Goal: Task Accomplishment & Management: Complete application form

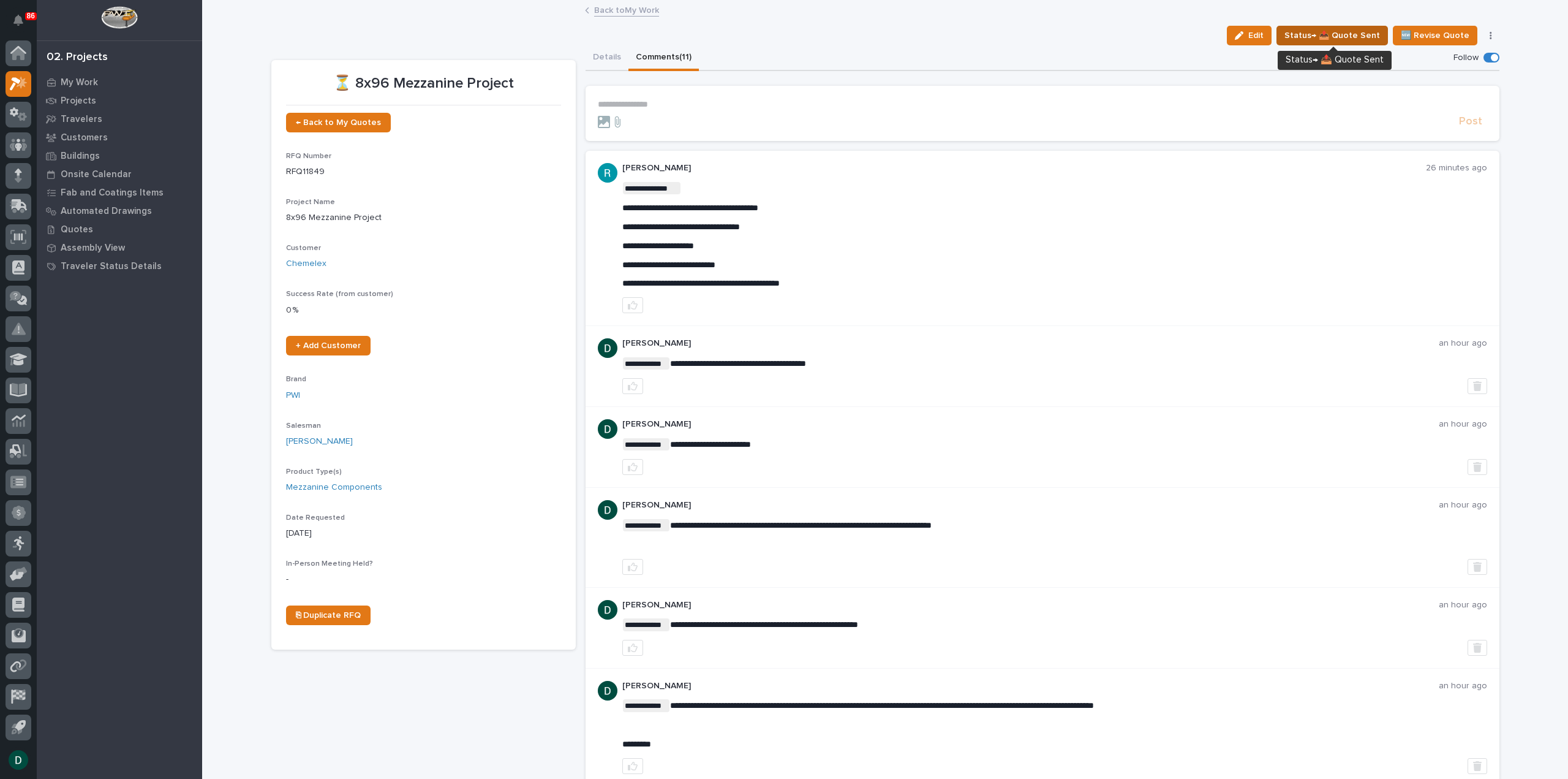
click at [1315, 35] on span "Status→ 📤 Quote Sent" at bounding box center [1332, 35] width 95 height 15
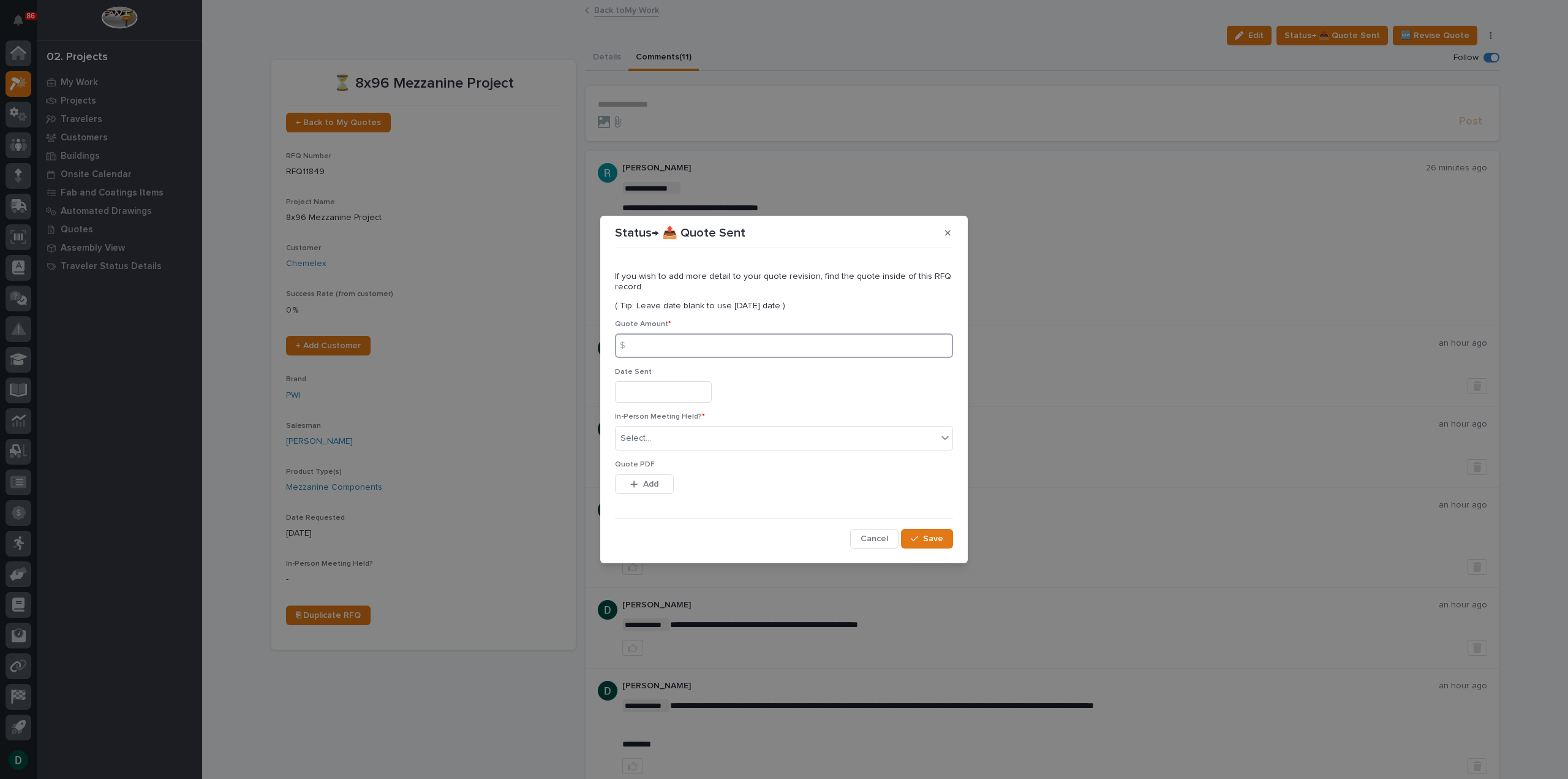
click at [664, 344] on input at bounding box center [784, 345] width 338 height 25
click at [676, 336] on input at bounding box center [784, 345] width 338 height 25
type input "90380"
click at [666, 392] on input "text" at bounding box center [663, 392] width 97 height 21
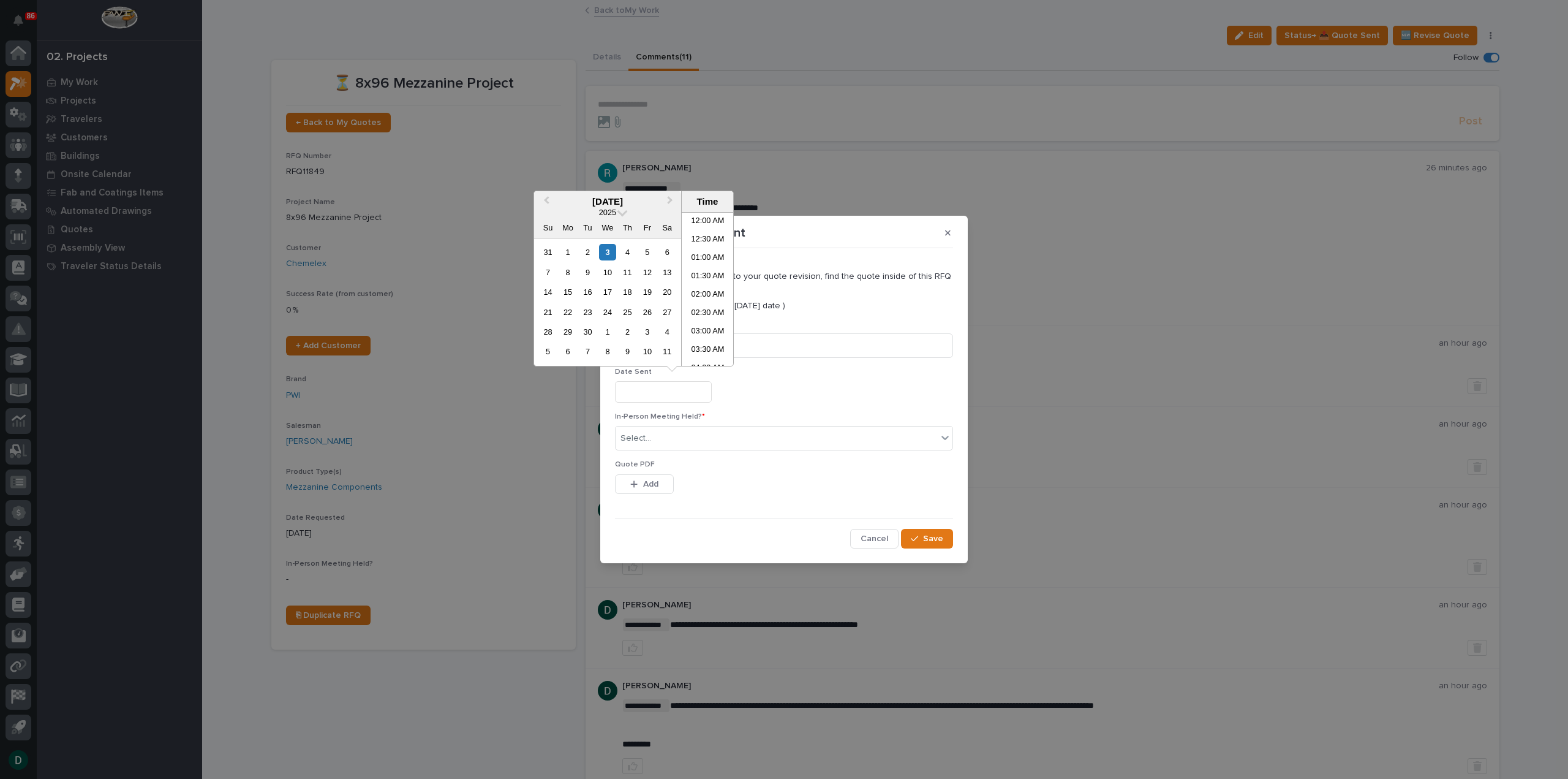
scroll to position [337, 0]
click at [606, 254] on div "3" at bounding box center [607, 252] width 16 height 16
type input "**********"
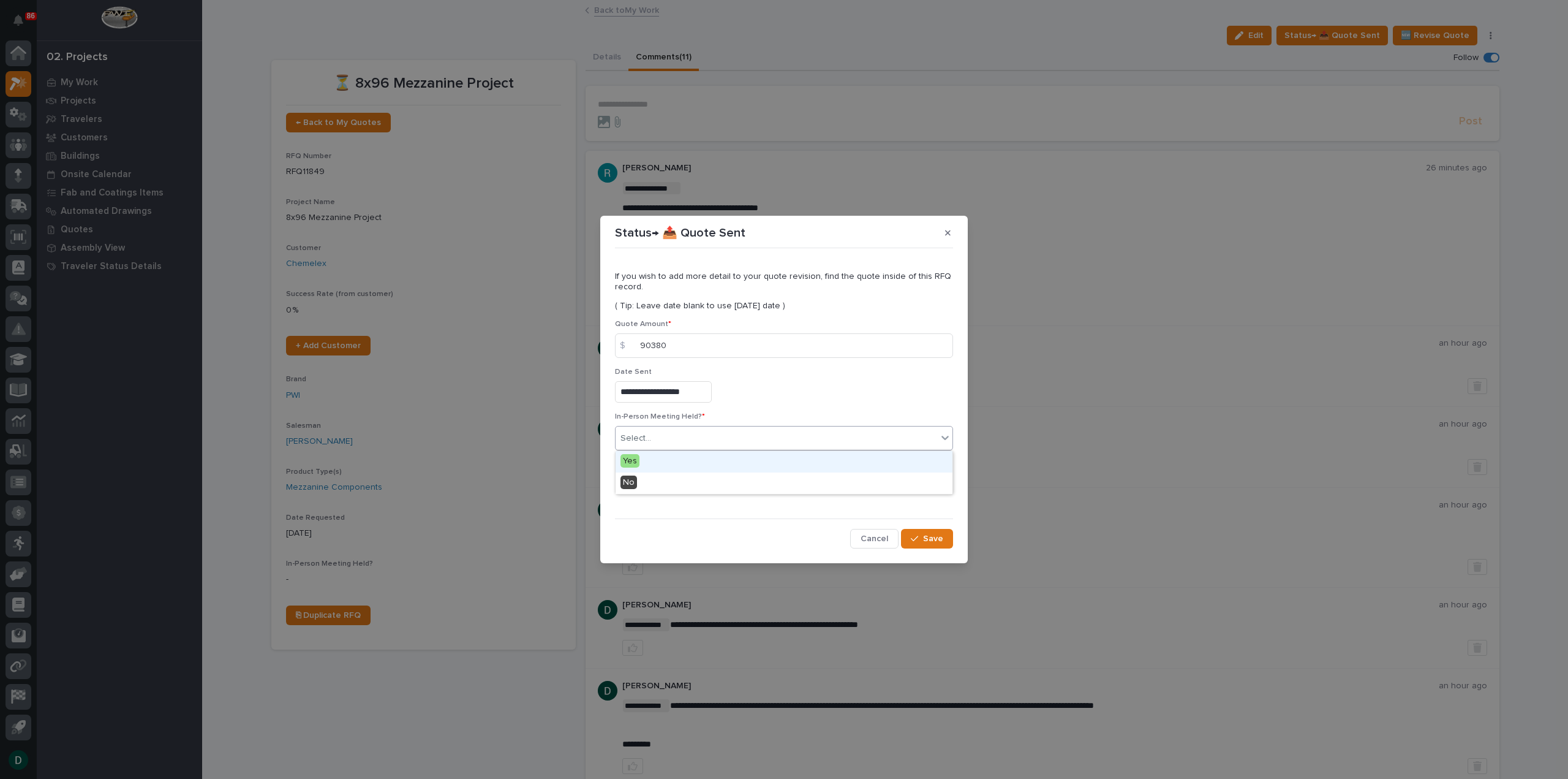
click at [668, 434] on div "Select..." at bounding box center [776, 438] width 322 height 20
click at [661, 484] on div "No" at bounding box center [784, 483] width 337 height 21
click at [661, 484] on button "Add" at bounding box center [644, 484] width 59 height 20
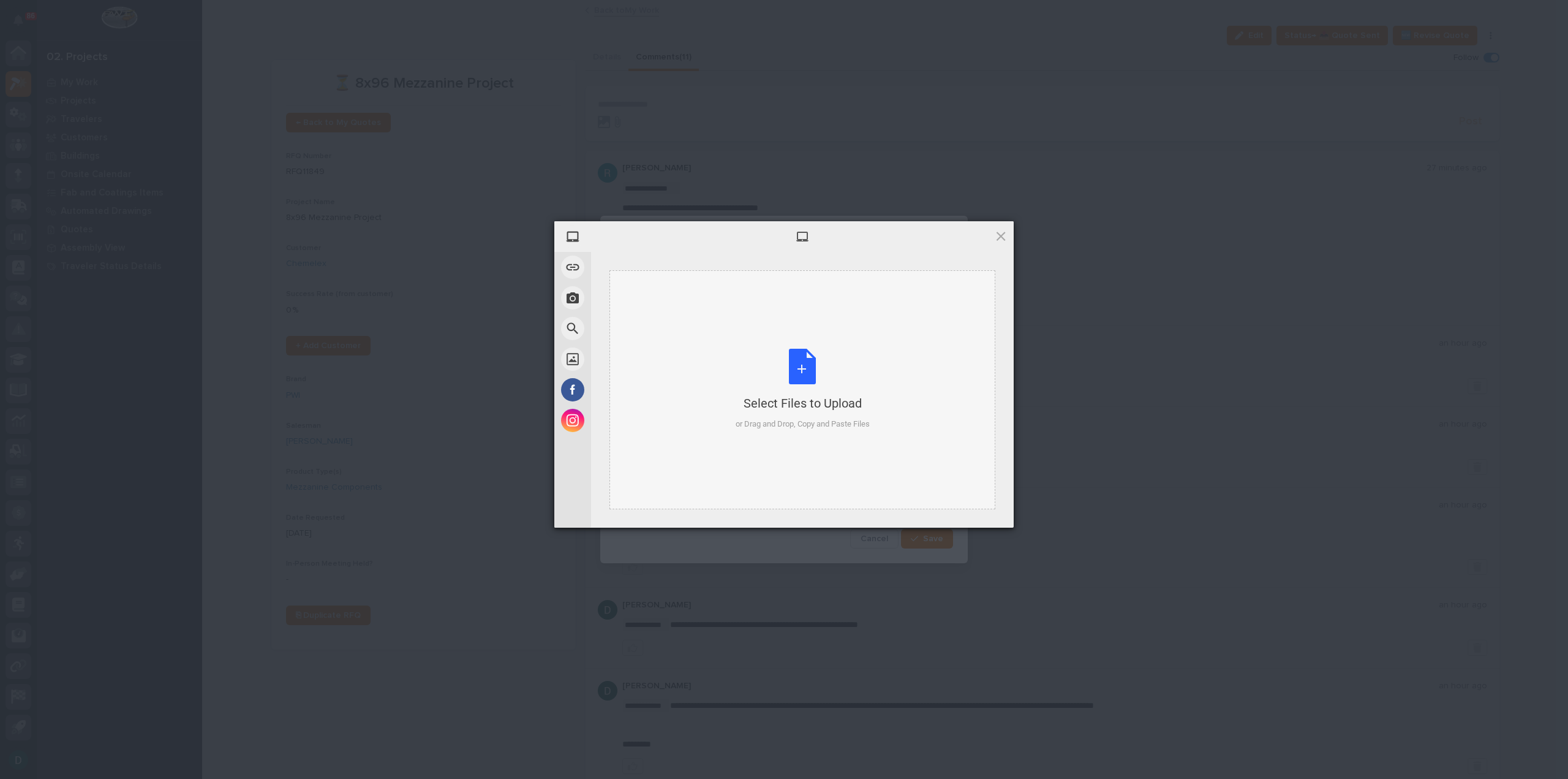
click at [813, 361] on div "Select Files to Upload or Drag and Drop, Copy and Paste Files" at bounding box center [803, 389] width 134 height 82
click at [971, 512] on span "Upload 1" at bounding box center [976, 511] width 24 height 9
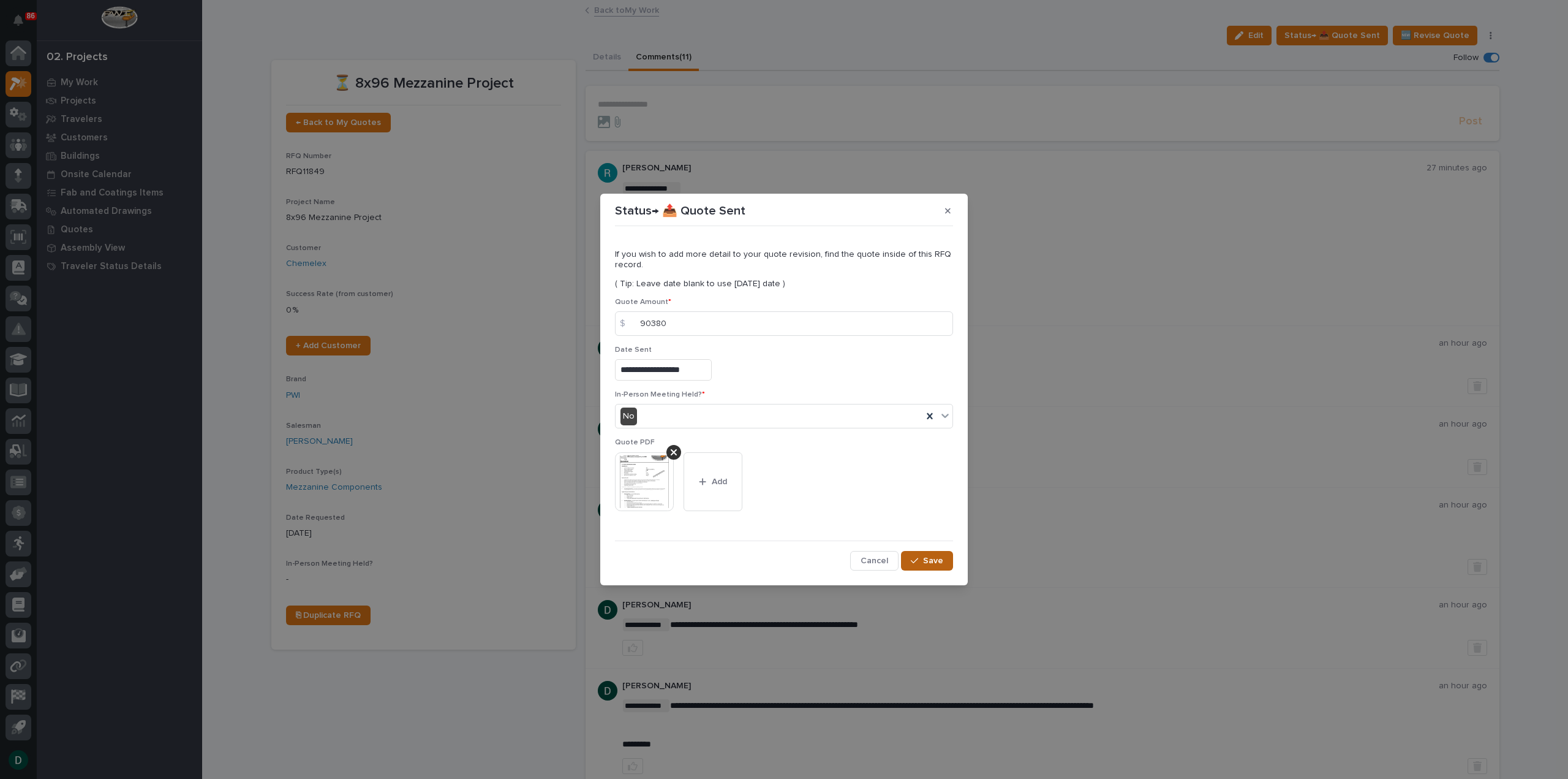
click at [925, 557] on span "Save" at bounding box center [933, 560] width 20 height 11
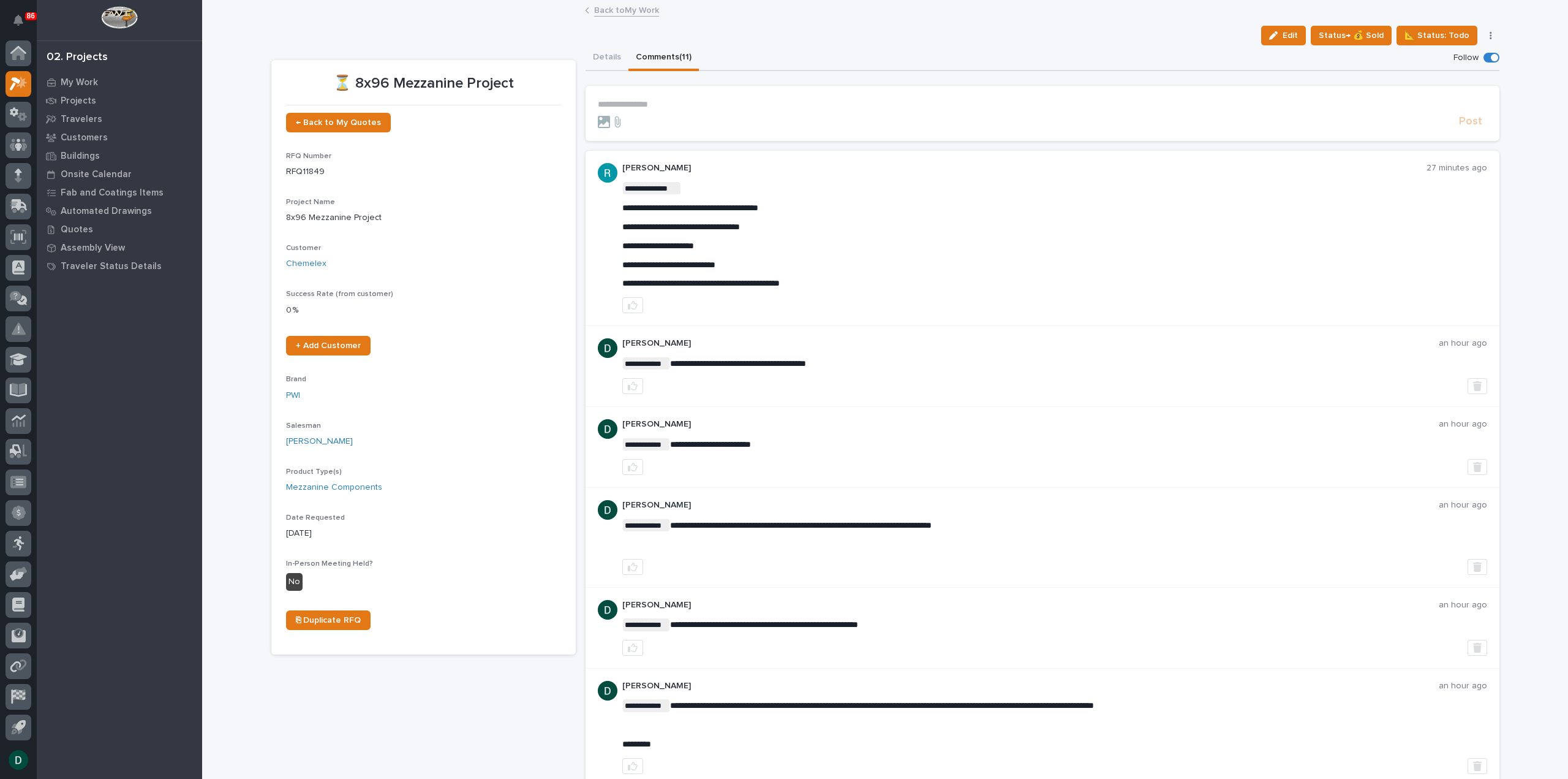
click at [632, 8] on link "Back to My Work" at bounding box center [626, 9] width 65 height 14
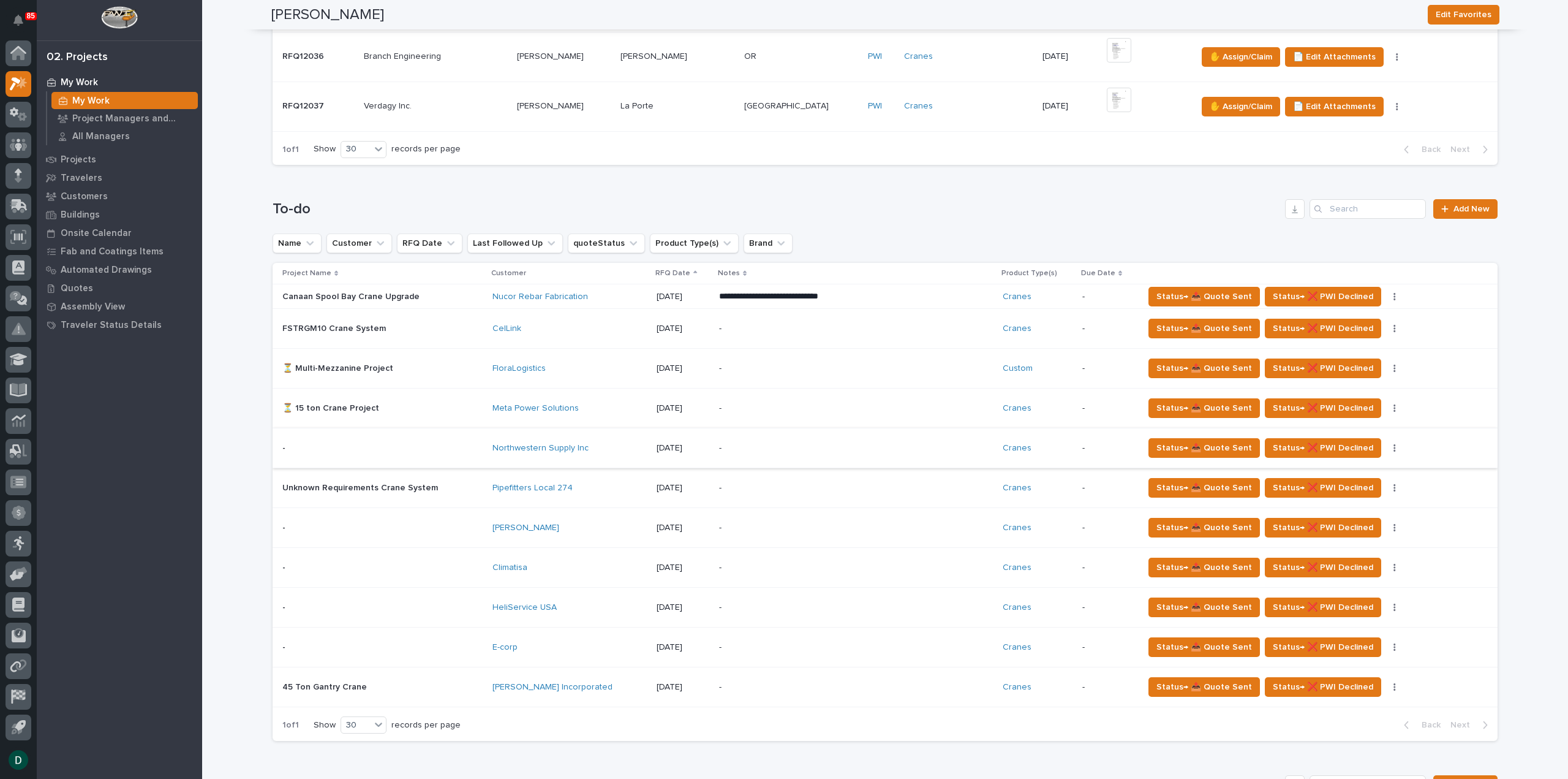
scroll to position [490, 0]
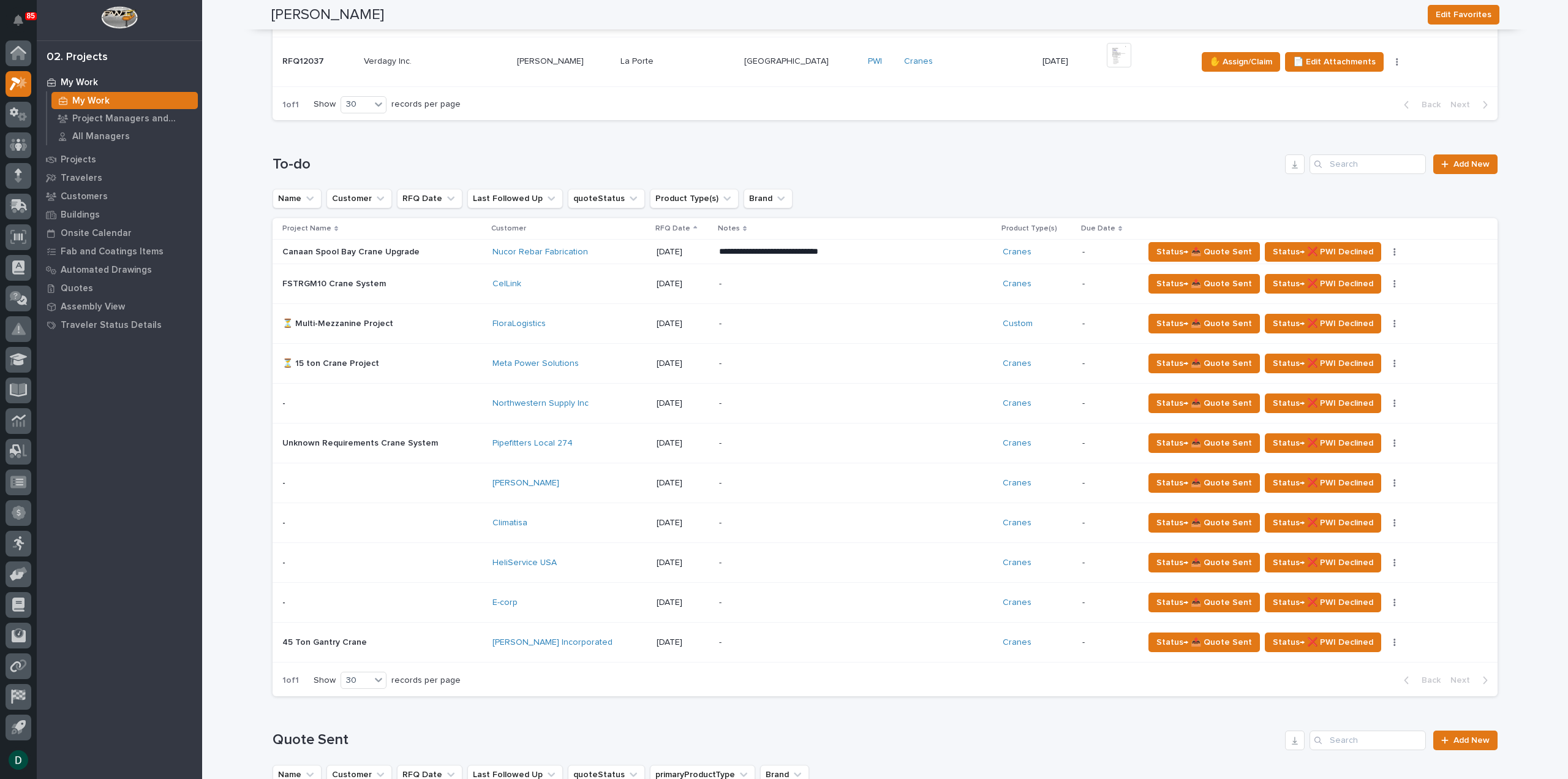
click at [478, 561] on p at bounding box center [382, 563] width 200 height 10
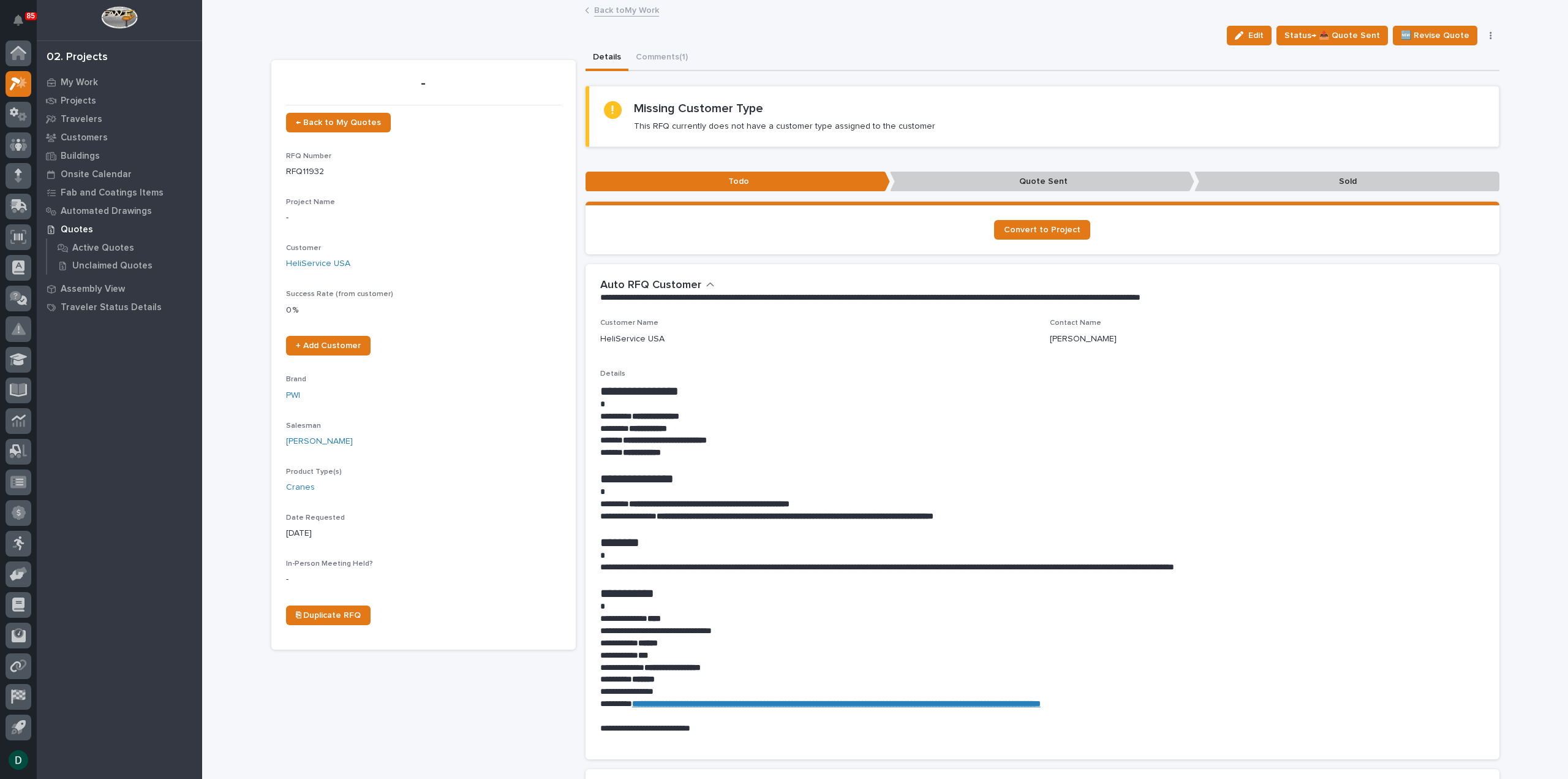
click at [912, 568] on p "**********" at bounding box center [1042, 567] width 884 height 12
drag, startPoint x: 1097, startPoint y: 561, endPoint x: 1086, endPoint y: 544, distance: 20.2
click at [1097, 561] on p "**********" at bounding box center [1042, 567] width 884 height 12
click at [1035, 527] on p at bounding box center [1042, 529] width 884 height 12
click at [933, 512] on strong "**********" at bounding box center [795, 516] width 277 height 9
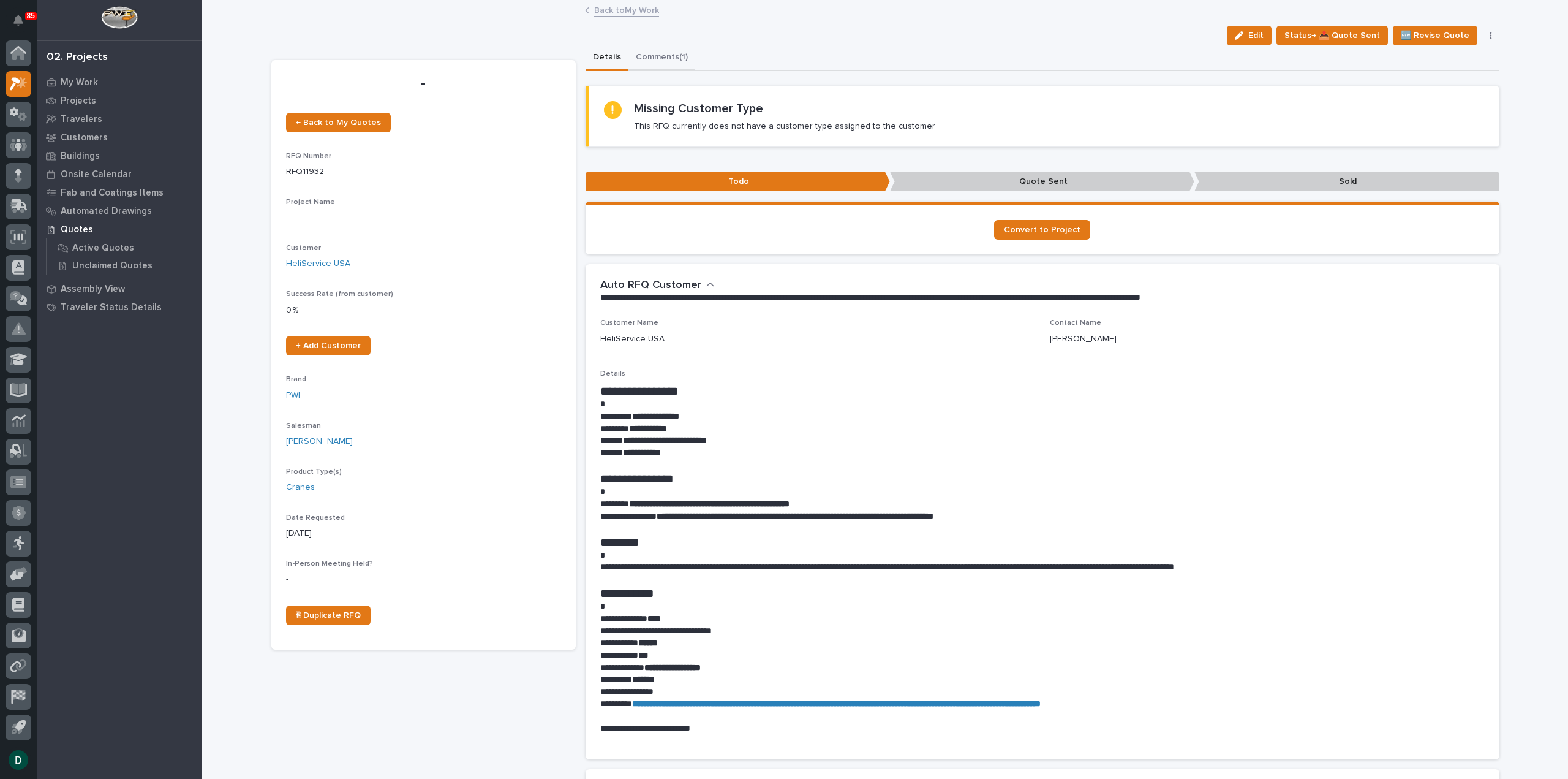
click at [674, 48] on button "Comments (1)" at bounding box center [662, 58] width 67 height 26
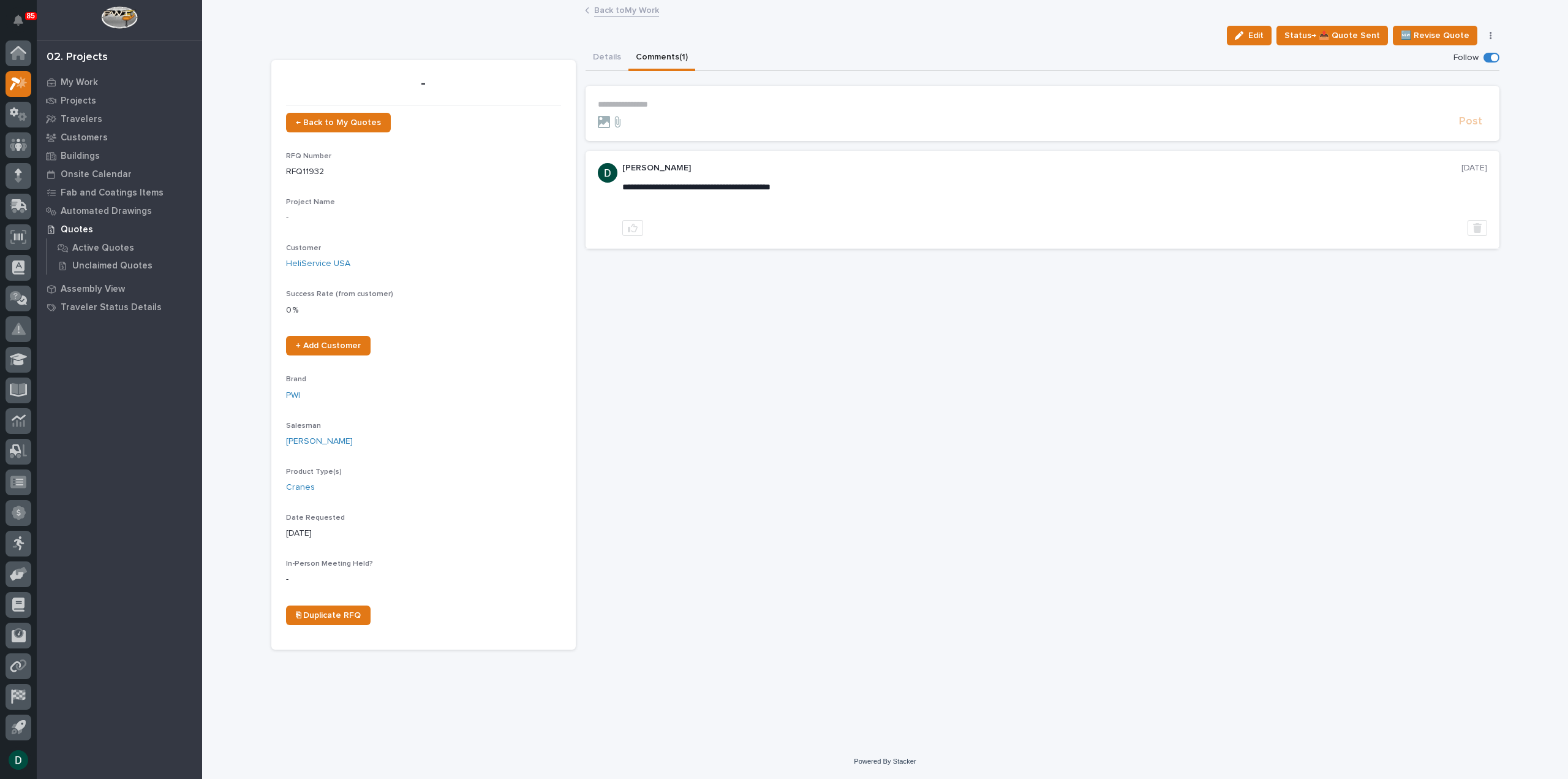
click at [615, 58] on button "Details" at bounding box center [607, 58] width 43 height 26
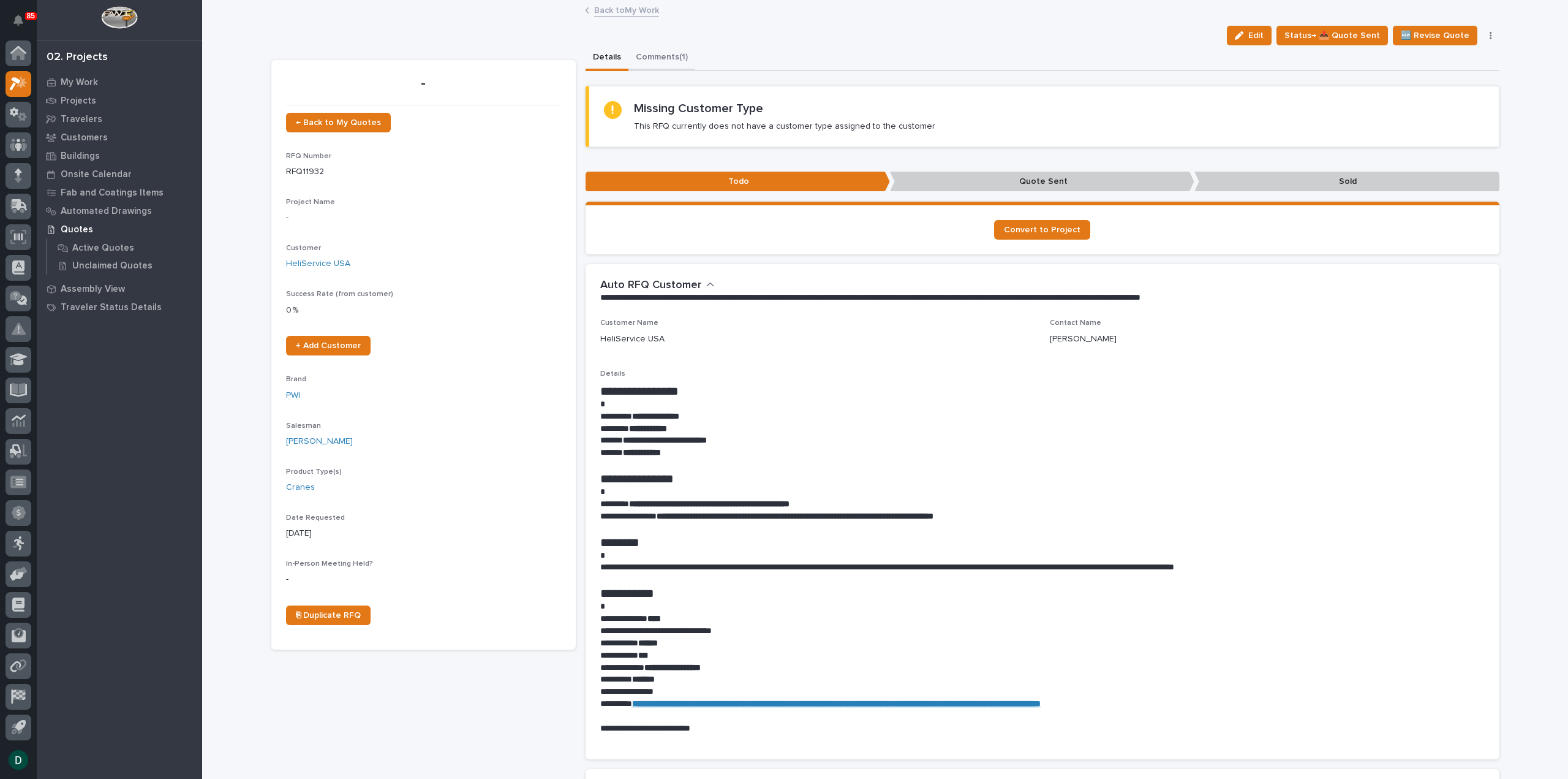
click at [655, 51] on button "Comments (1)" at bounding box center [662, 58] width 67 height 26
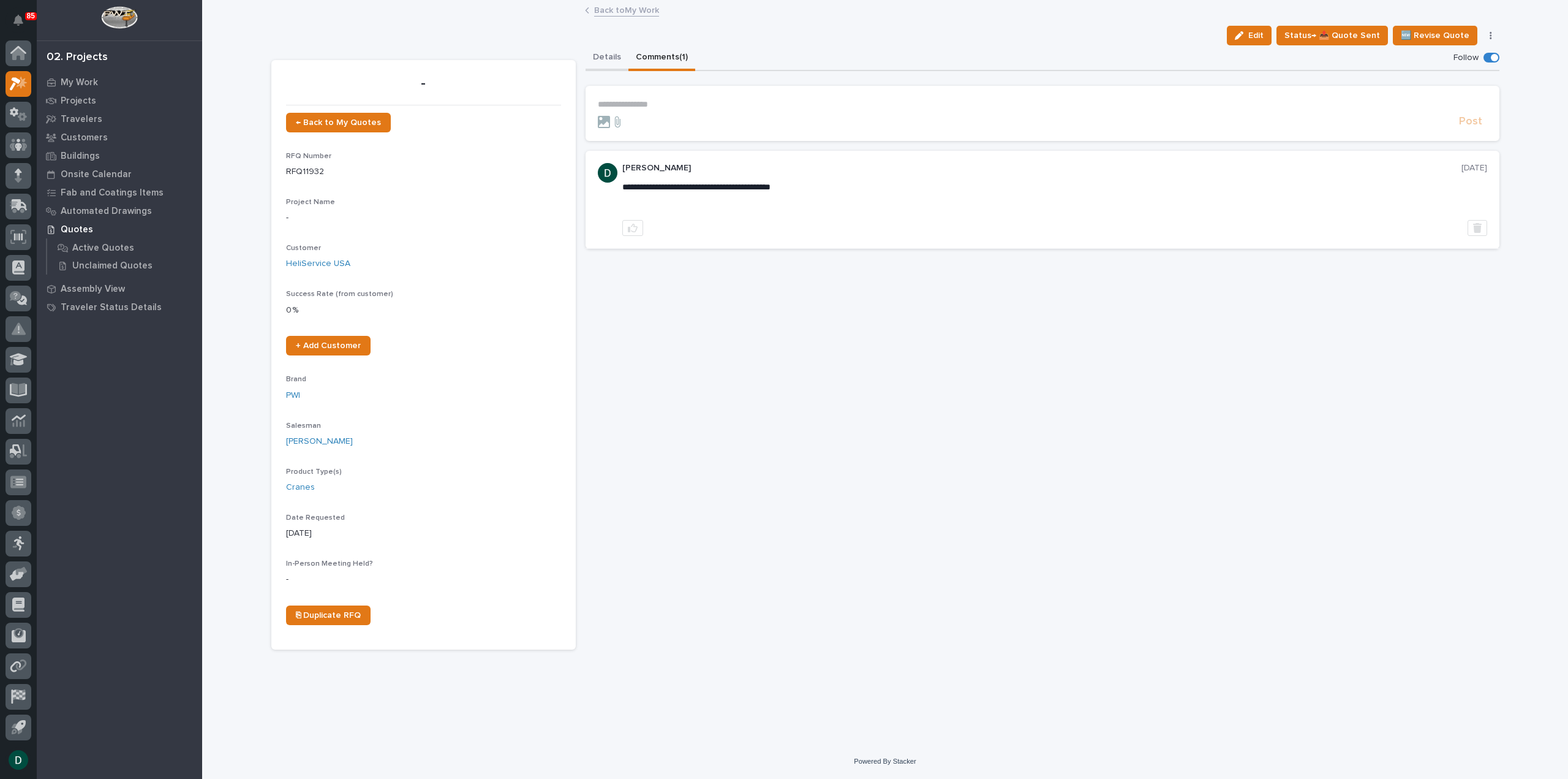
click at [610, 54] on button "Details" at bounding box center [607, 58] width 43 height 26
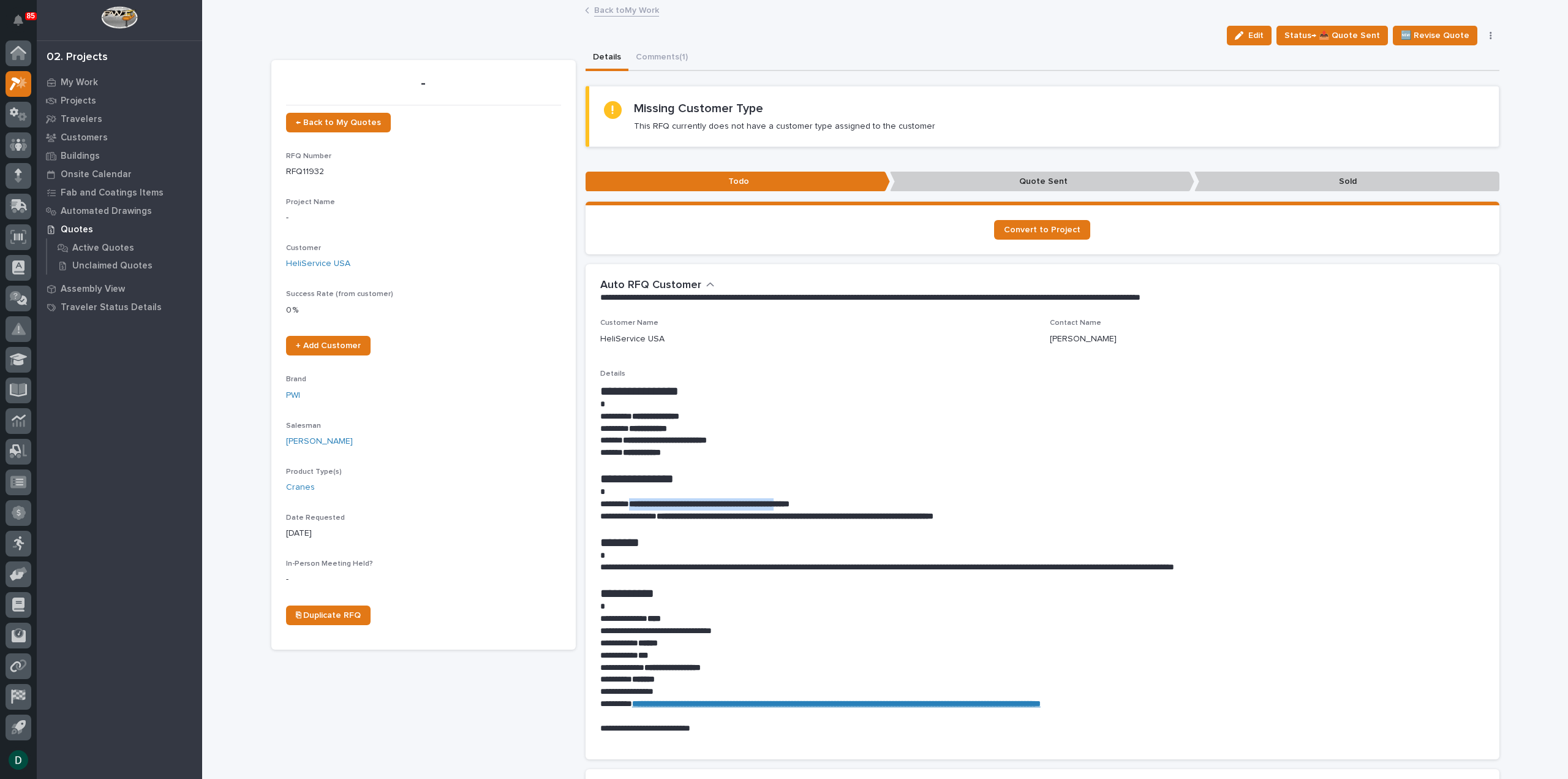
drag, startPoint x: 822, startPoint y: 501, endPoint x: 631, endPoint y: 505, distance: 191.0
click at [631, 505] on strong "**********" at bounding box center [709, 504] width 161 height 9
click at [1359, 34] on span "Status→ 📤 Quote Sent" at bounding box center [1332, 35] width 95 height 15
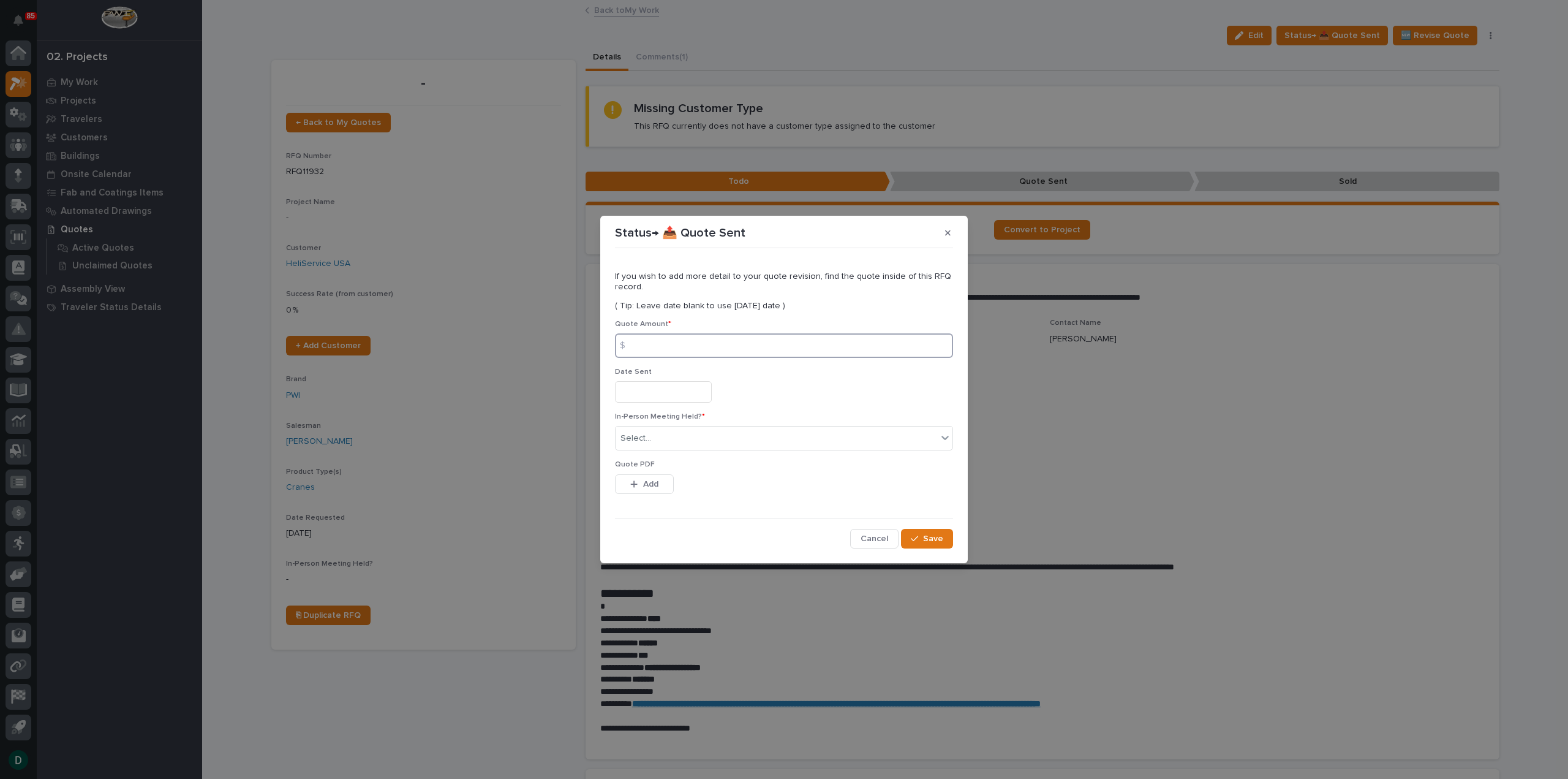
click at [732, 350] on input at bounding box center [784, 345] width 338 height 25
type input "30349"
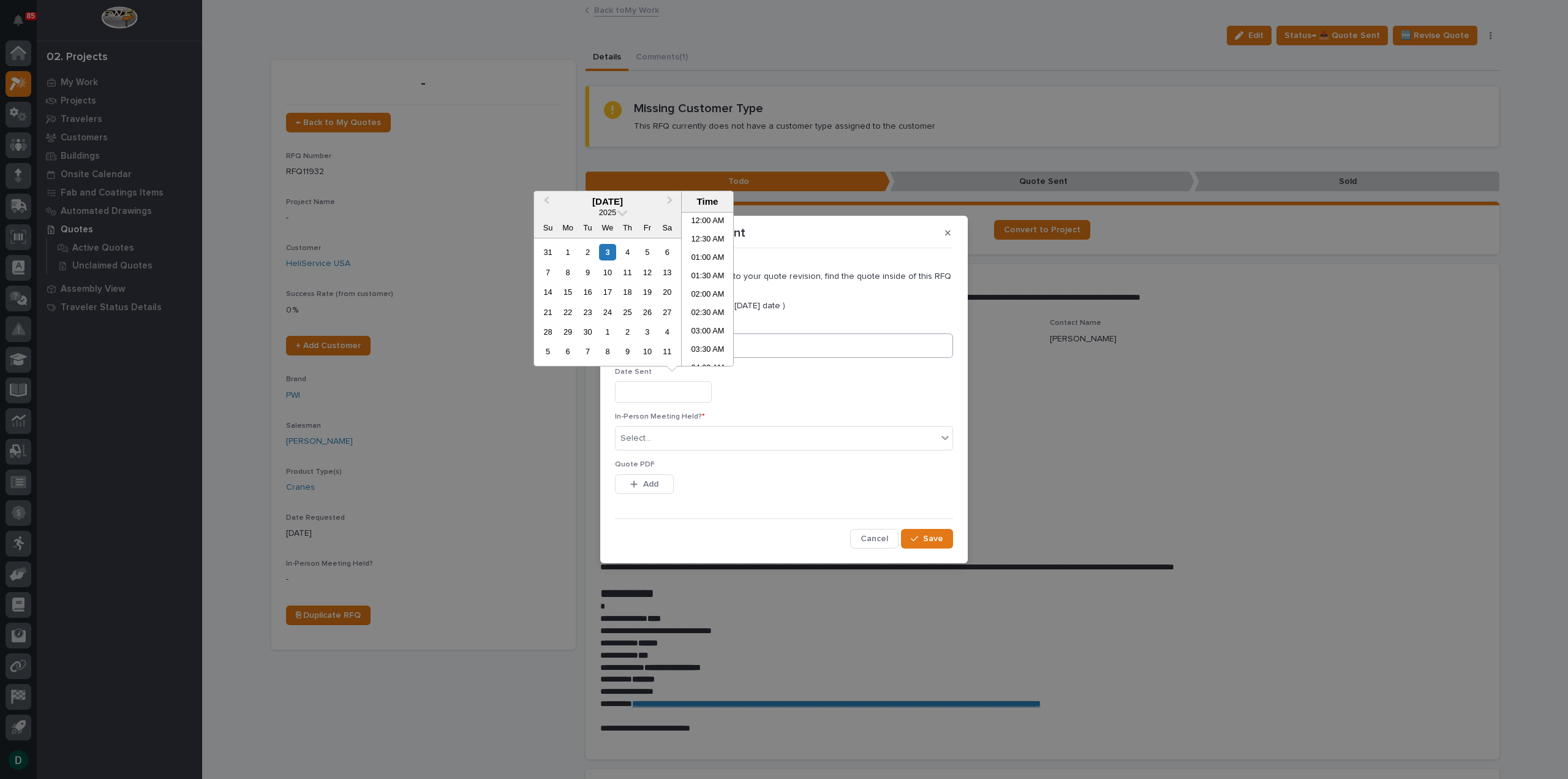
scroll to position [355, 0]
drag, startPoint x: 607, startPoint y: 253, endPoint x: 616, endPoint y: 339, distance: 86.5
click at [607, 253] on div "3" at bounding box center [607, 252] width 16 height 16
type input "**********"
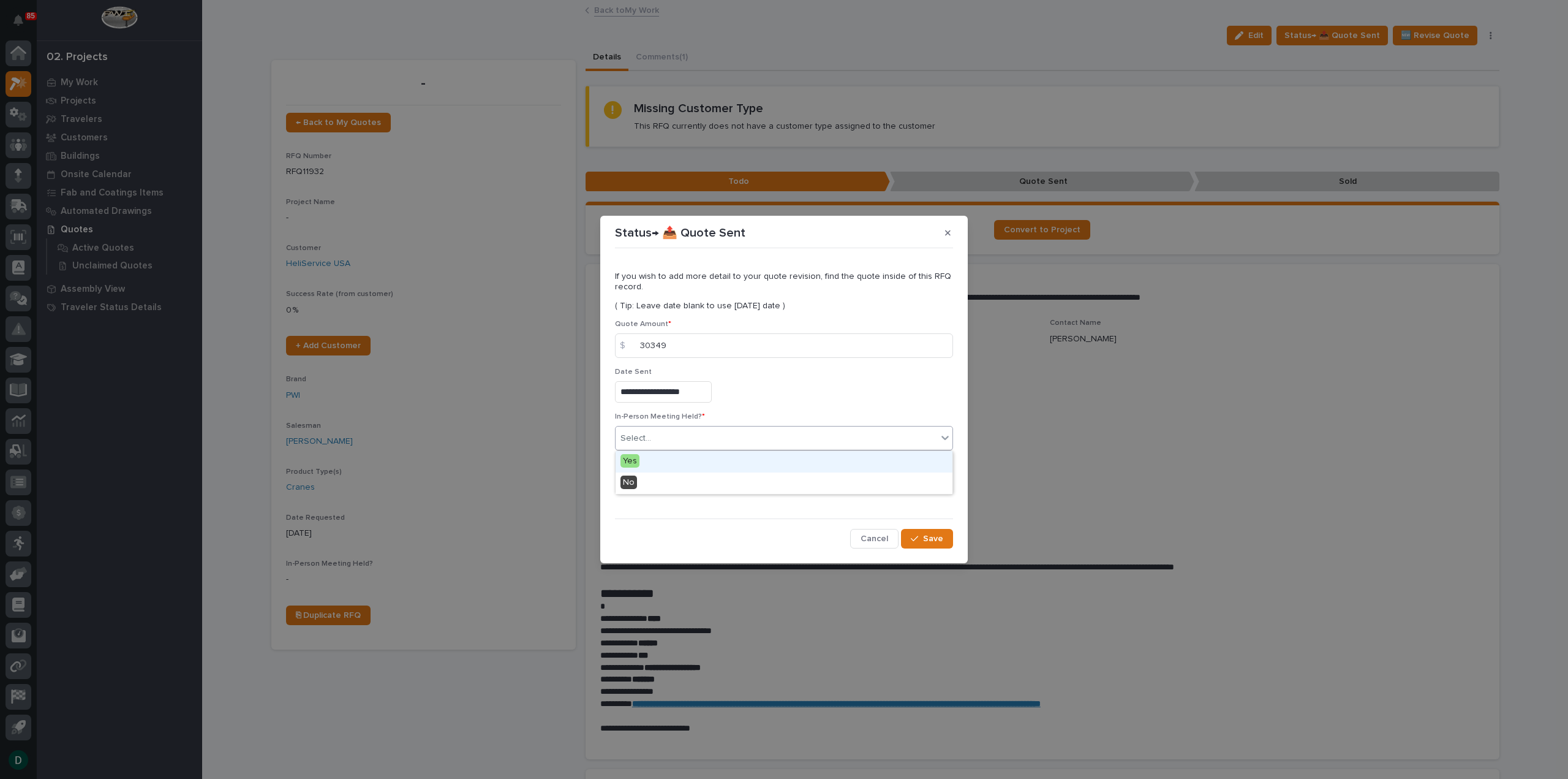
click at [652, 432] on div at bounding box center [653, 438] width 1 height 13
click at [648, 486] on div "No" at bounding box center [784, 483] width 337 height 21
click at [657, 484] on span "Add" at bounding box center [651, 484] width 15 height 11
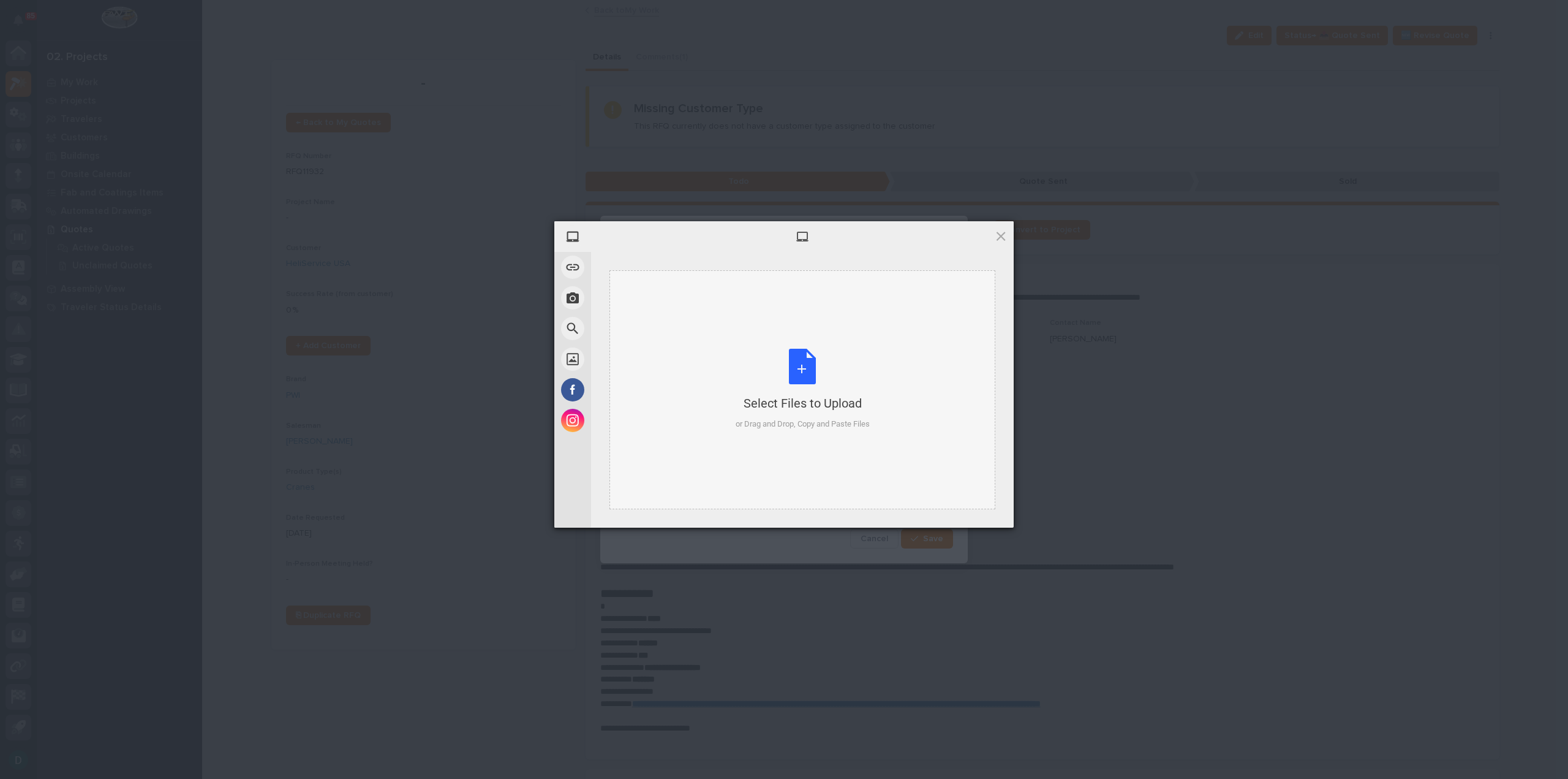
click at [813, 371] on div "Select Files to Upload or Drag and Drop, Copy and Paste Files" at bounding box center [803, 389] width 134 height 82
click at [990, 513] on span "Upload 1" at bounding box center [976, 511] width 62 height 23
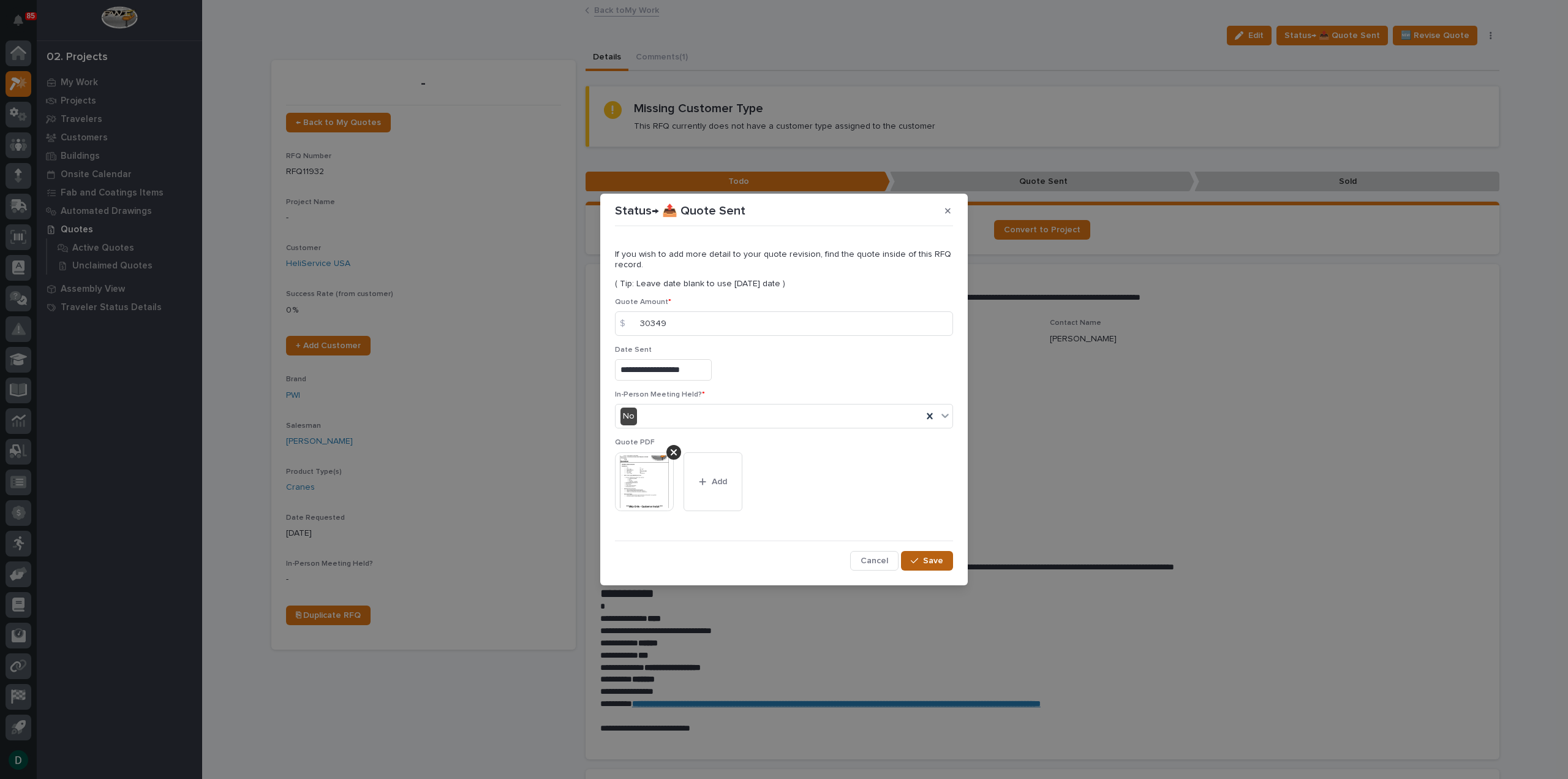
click at [912, 561] on icon "button" at bounding box center [915, 561] width 8 height 9
